Goal: Task Accomplishment & Management: Use online tool/utility

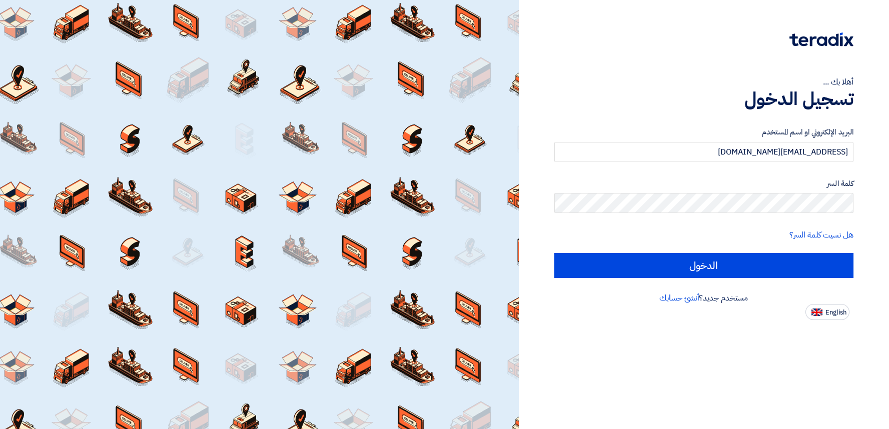
click at [656, 264] on input "الدخول" at bounding box center [704, 265] width 299 height 25
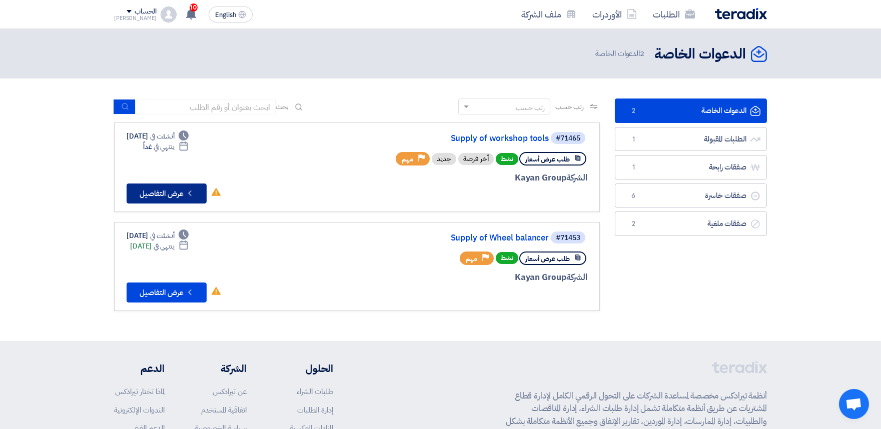
click at [196, 190] on button "Check details عرض التفاصيل" at bounding box center [167, 194] width 80 height 20
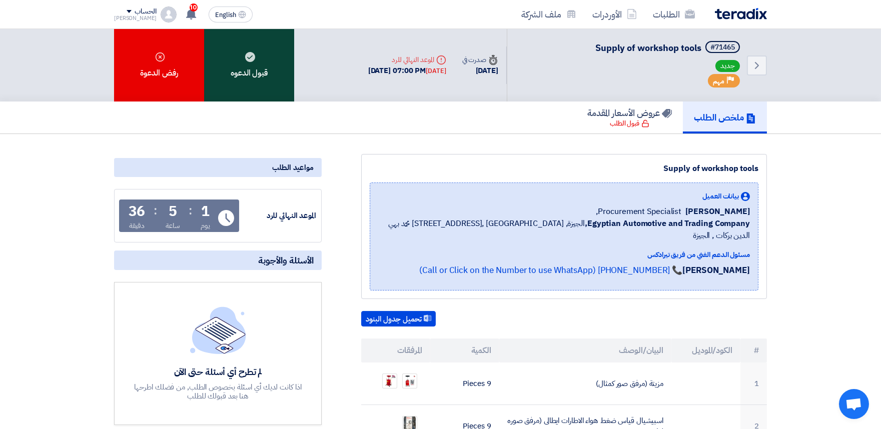
click at [238, 68] on div "قبول الدعوه" at bounding box center [249, 65] width 90 height 73
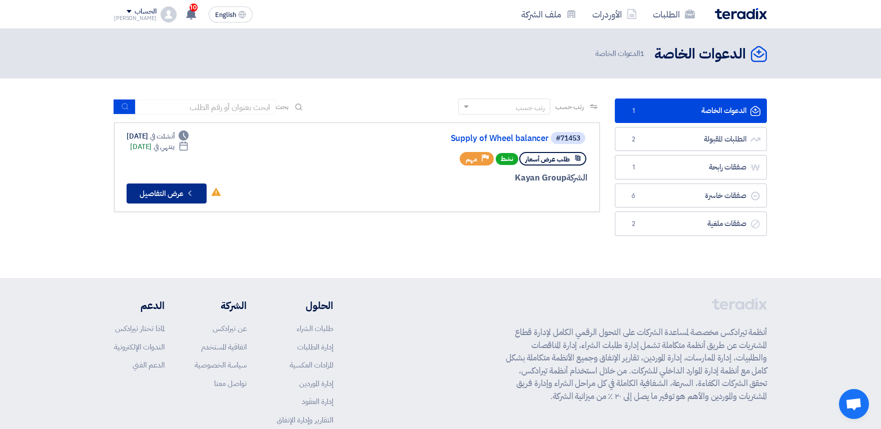
click at [192, 191] on icon "Check details" at bounding box center [190, 194] width 10 height 10
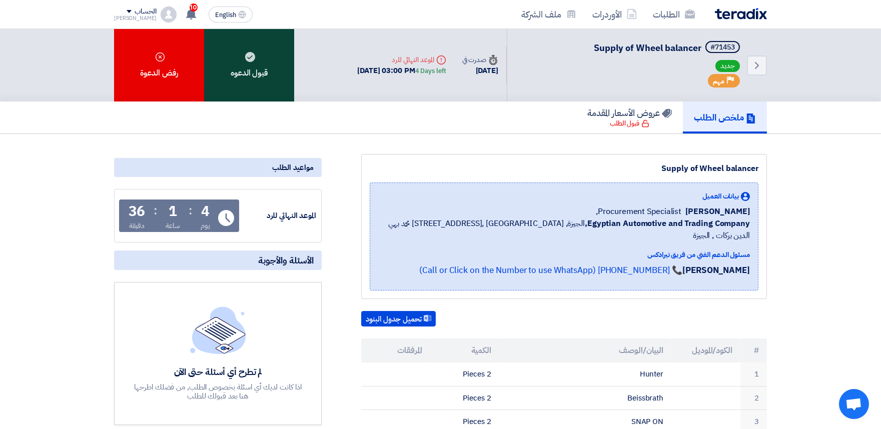
click at [259, 59] on div "قبول الدعوه" at bounding box center [249, 65] width 90 height 73
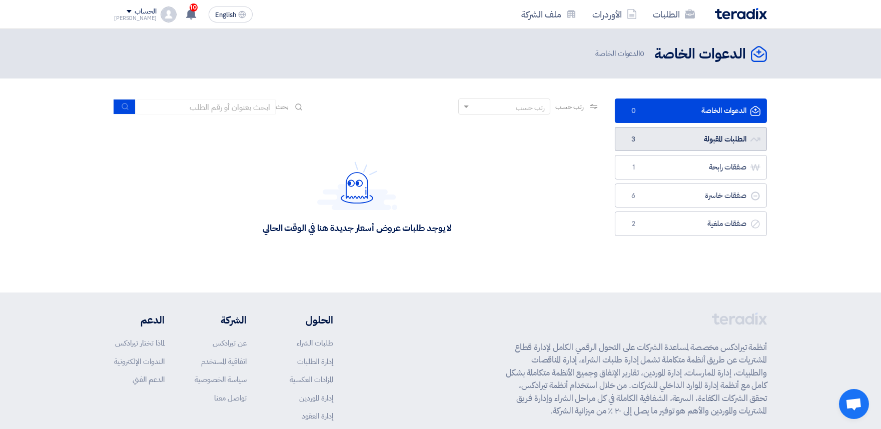
click at [684, 146] on link "الطلبات المقبولة الطلبات المقبولة 3" at bounding box center [691, 139] width 152 height 25
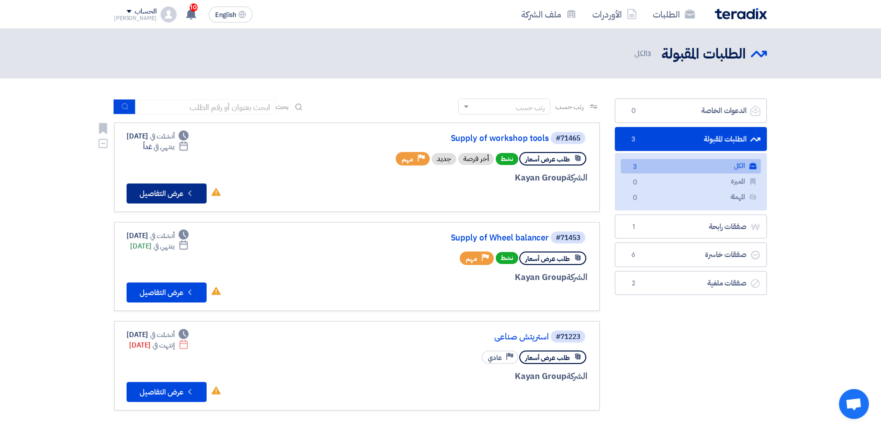
click at [193, 196] on icon "Check details" at bounding box center [190, 194] width 10 height 10
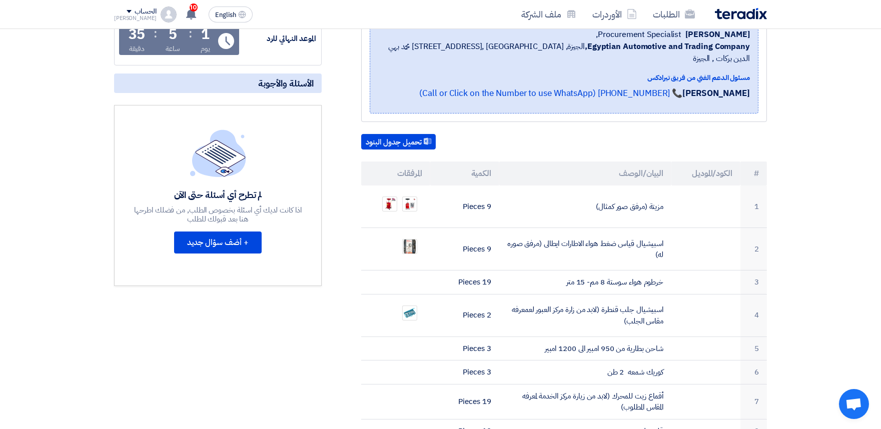
scroll to position [230, 0]
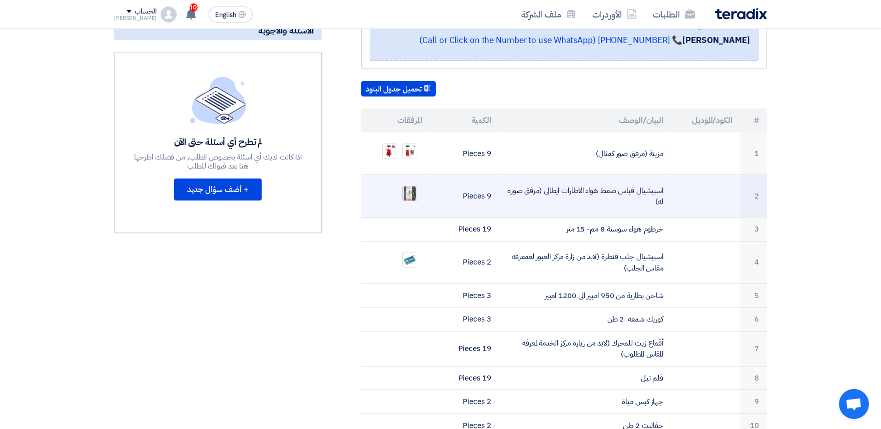
click at [412, 185] on img at bounding box center [410, 194] width 14 height 18
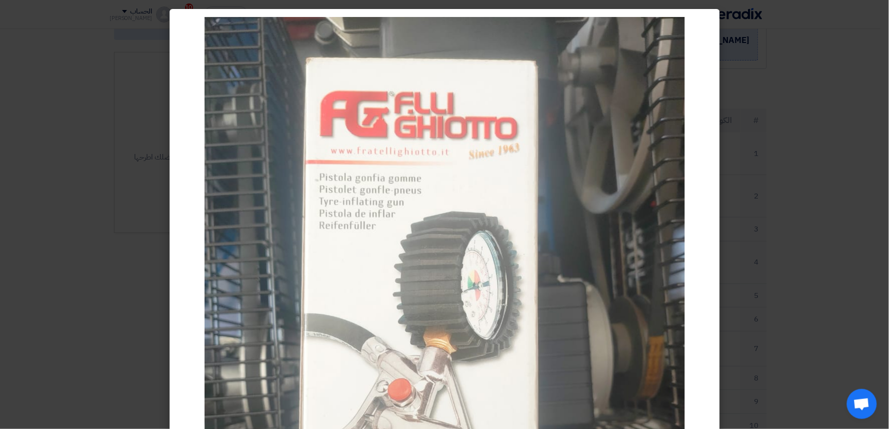
click at [827, 120] on modal-container at bounding box center [444, 214] width 889 height 429
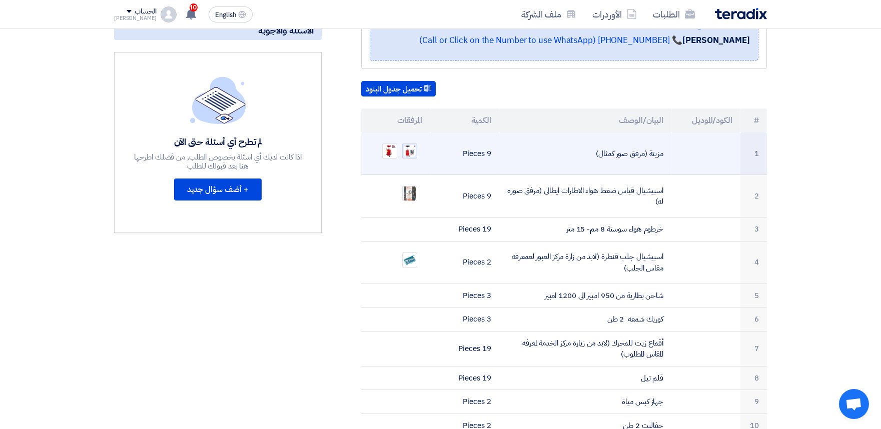
click at [417, 144] on div at bounding box center [409, 151] width 15 height 15
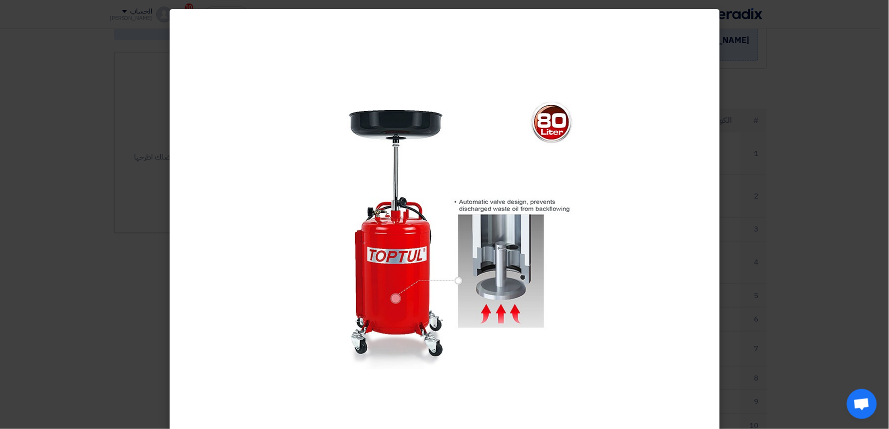
click at [813, 104] on modal-container at bounding box center [444, 214] width 889 height 429
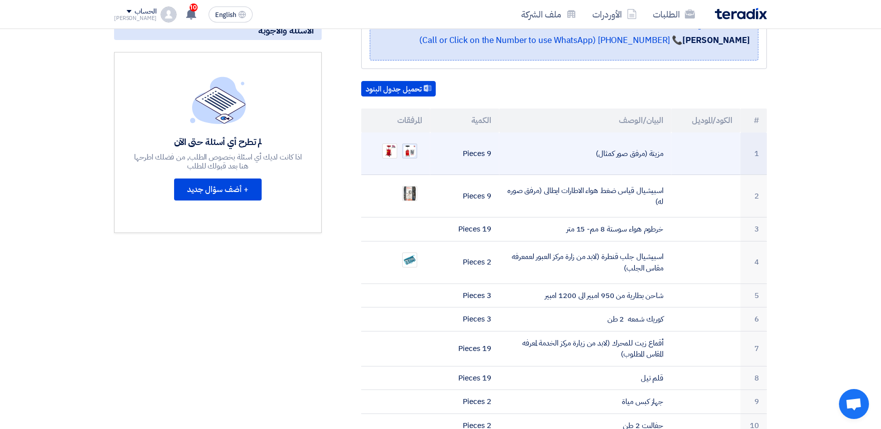
click at [414, 144] on img at bounding box center [410, 151] width 14 height 14
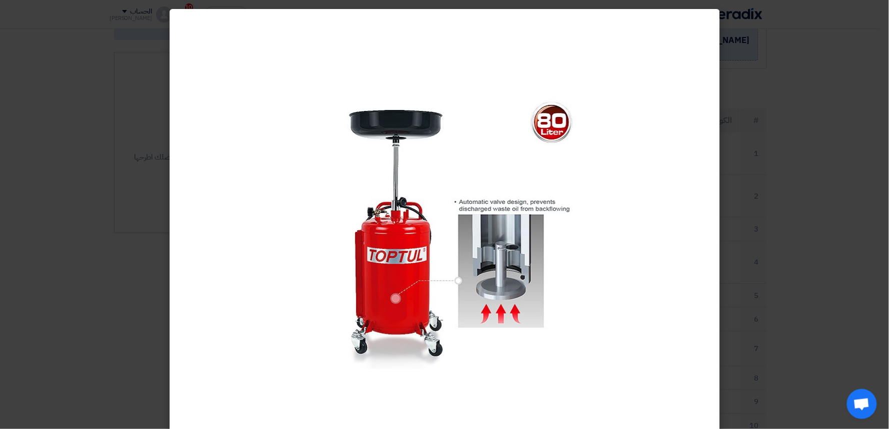
click at [746, 147] on modal-container at bounding box center [444, 214] width 889 height 429
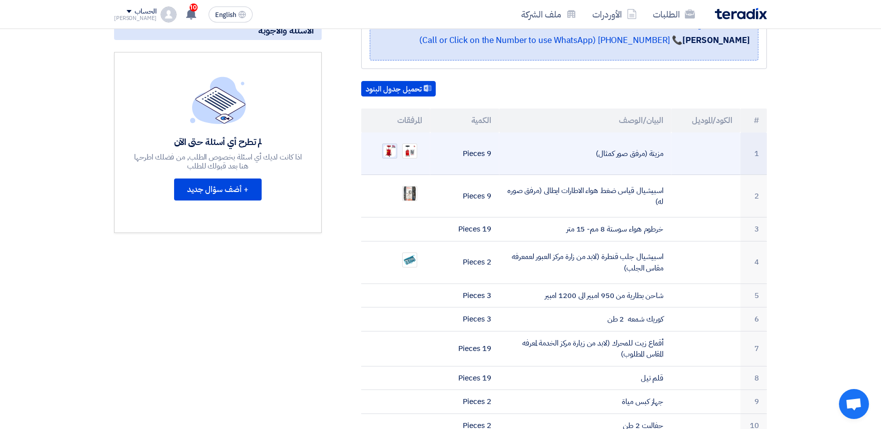
click at [392, 144] on img at bounding box center [390, 151] width 14 height 14
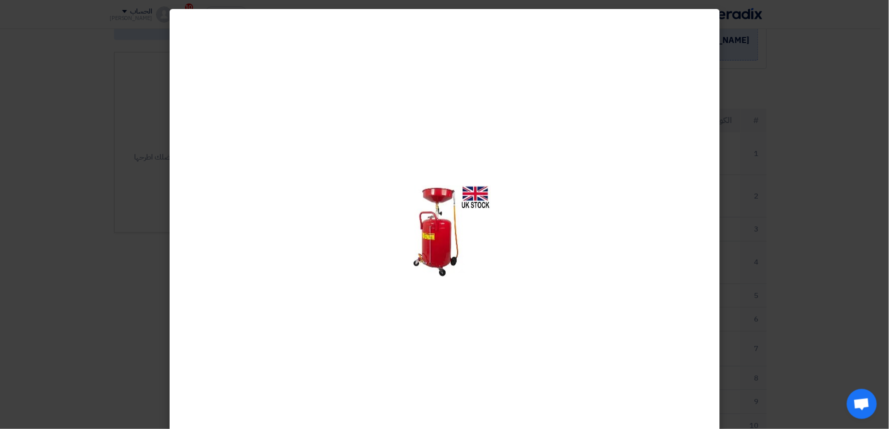
click at [819, 114] on modal-container at bounding box center [444, 214] width 889 height 429
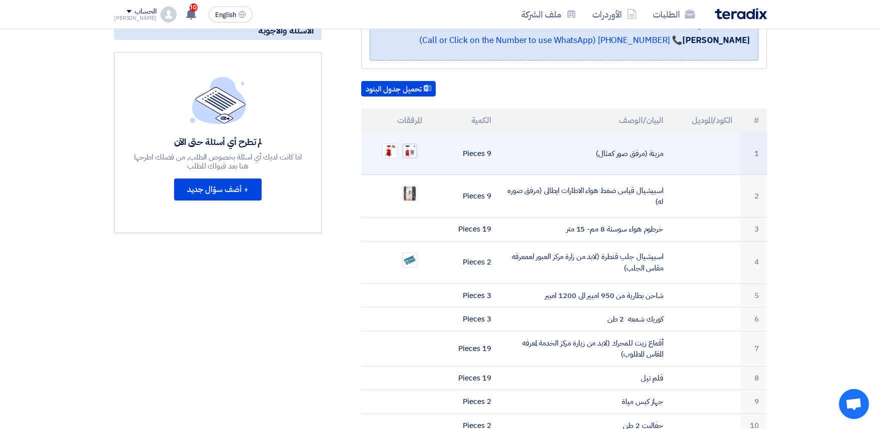
click at [414, 144] on img at bounding box center [410, 151] width 14 height 14
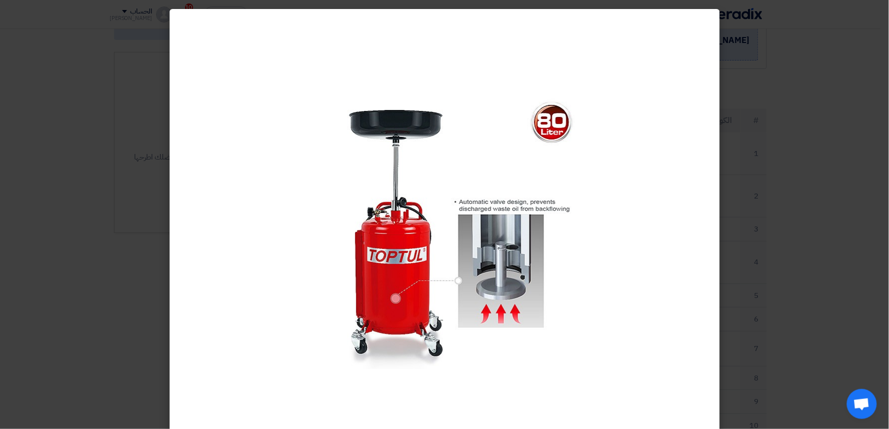
click at [857, 31] on modal-container at bounding box center [444, 214] width 889 height 429
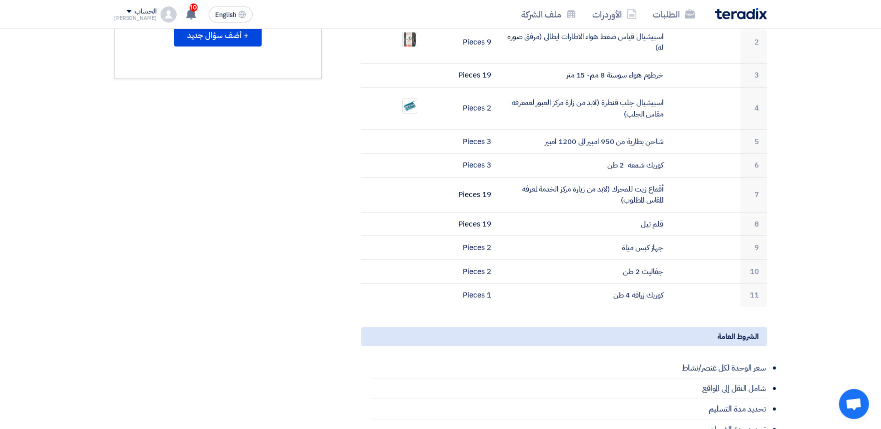
scroll to position [0, 0]
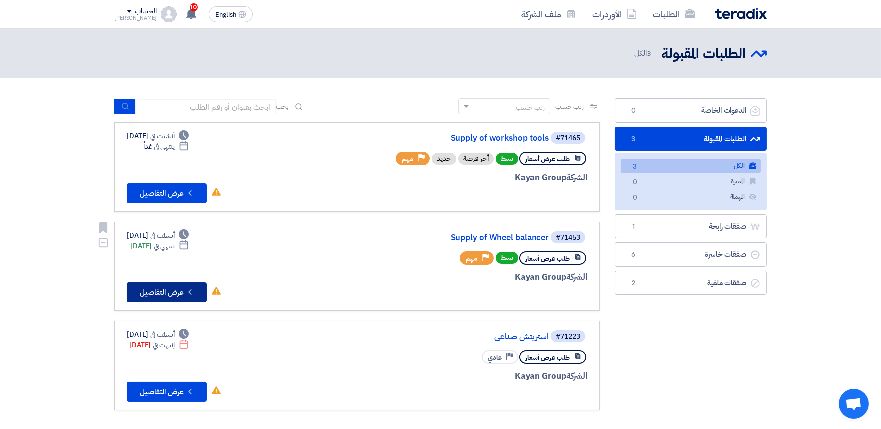
click at [176, 287] on button "Check details عرض التفاصيل" at bounding box center [167, 293] width 80 height 20
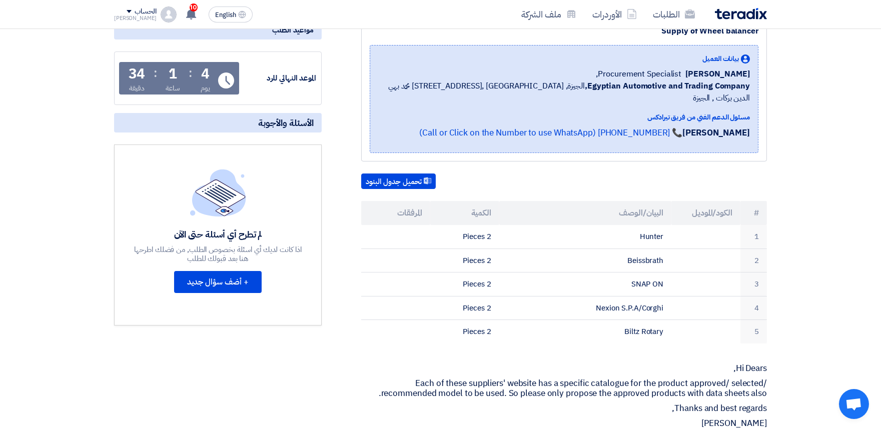
scroll to position [149, 0]
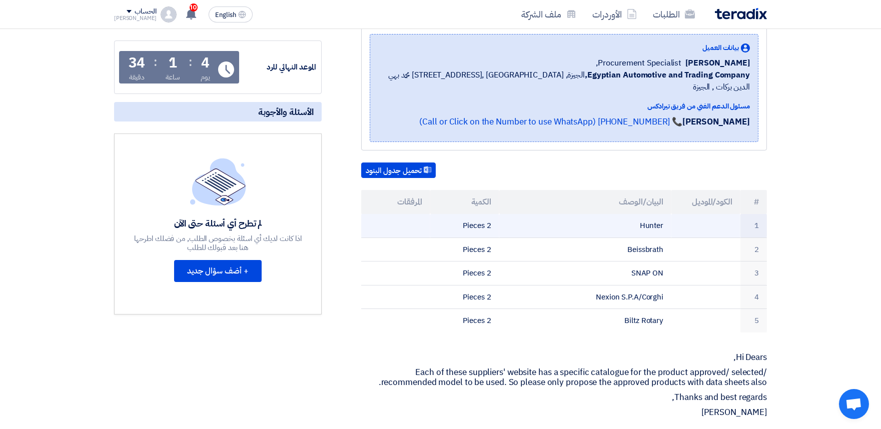
click at [652, 214] on td "Hunter" at bounding box center [586, 226] width 173 height 24
copy td "Hunter"
